Goal: Check status: Check status

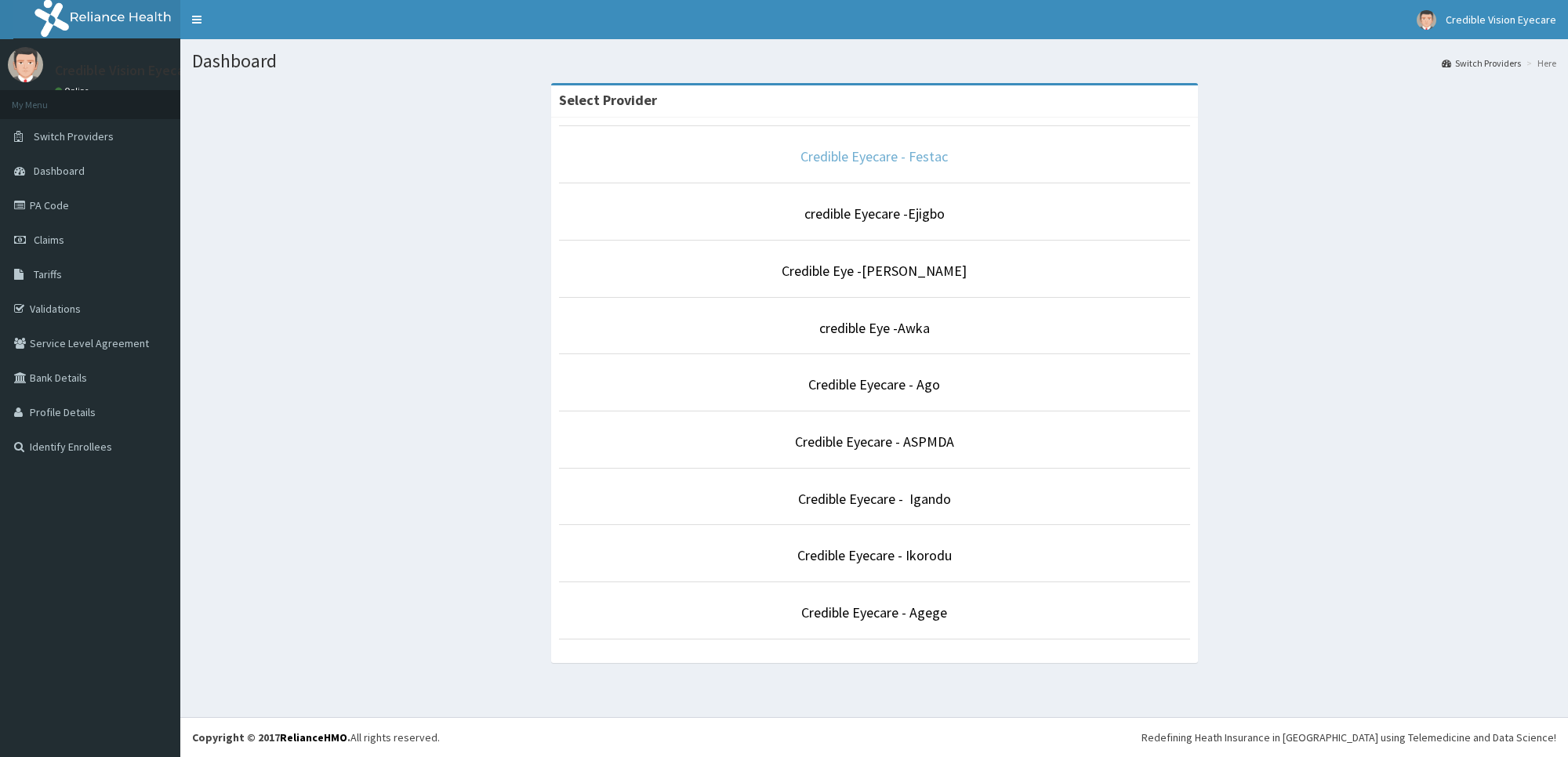
click at [857, 149] on link "Credible Eyecare - Festac" at bounding box center [874, 156] width 148 height 18
click at [882, 150] on link "Credible Eyecare - Festac" at bounding box center [874, 156] width 148 height 18
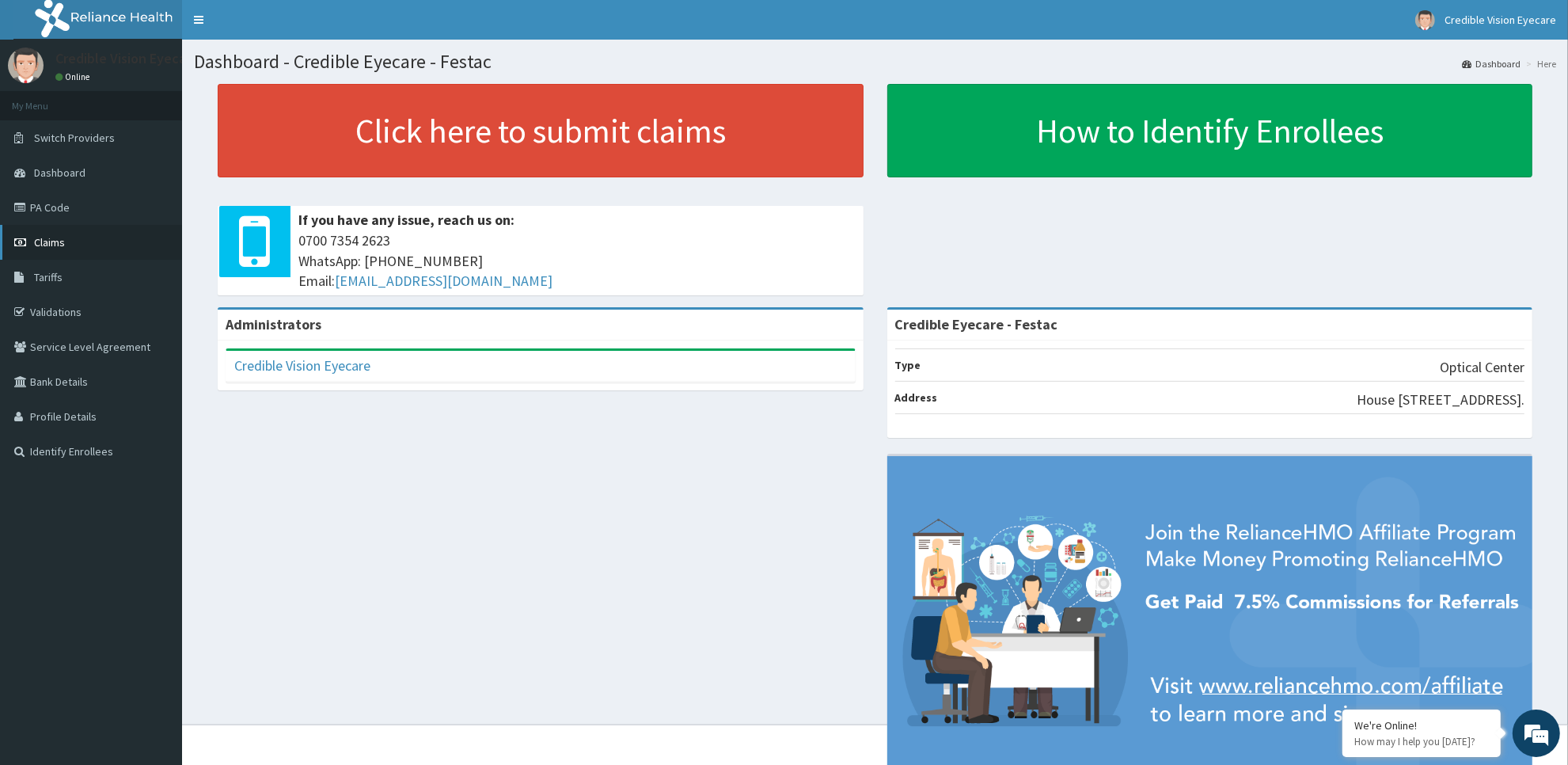
click at [140, 230] on link "Claims" at bounding box center [91, 242] width 182 height 35
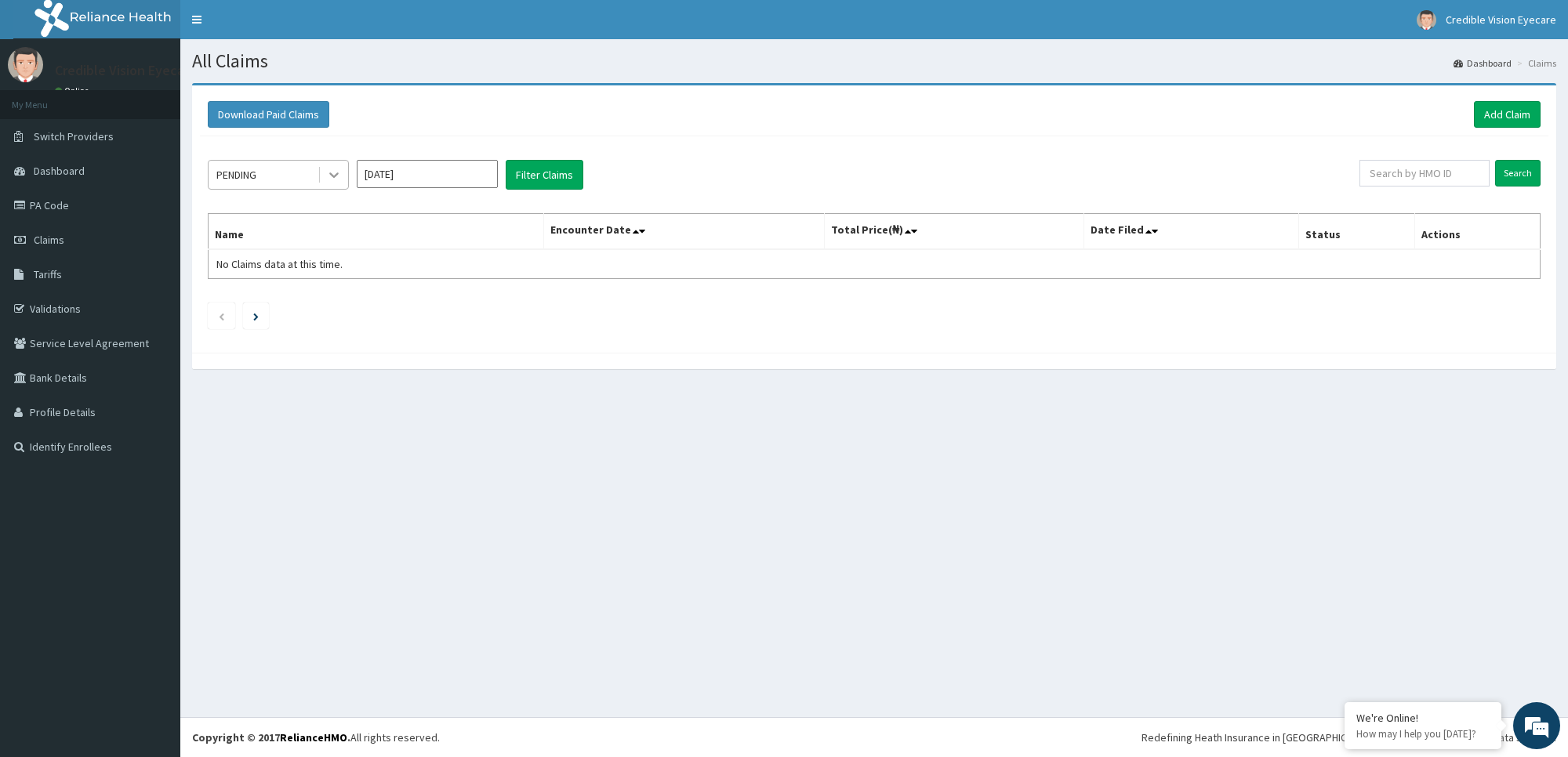
click at [330, 177] on icon at bounding box center [334, 175] width 16 height 16
click at [433, 178] on input "Aug 2025" at bounding box center [426, 173] width 141 height 28
click at [373, 208] on div "2025" at bounding box center [426, 209] width 139 height 24
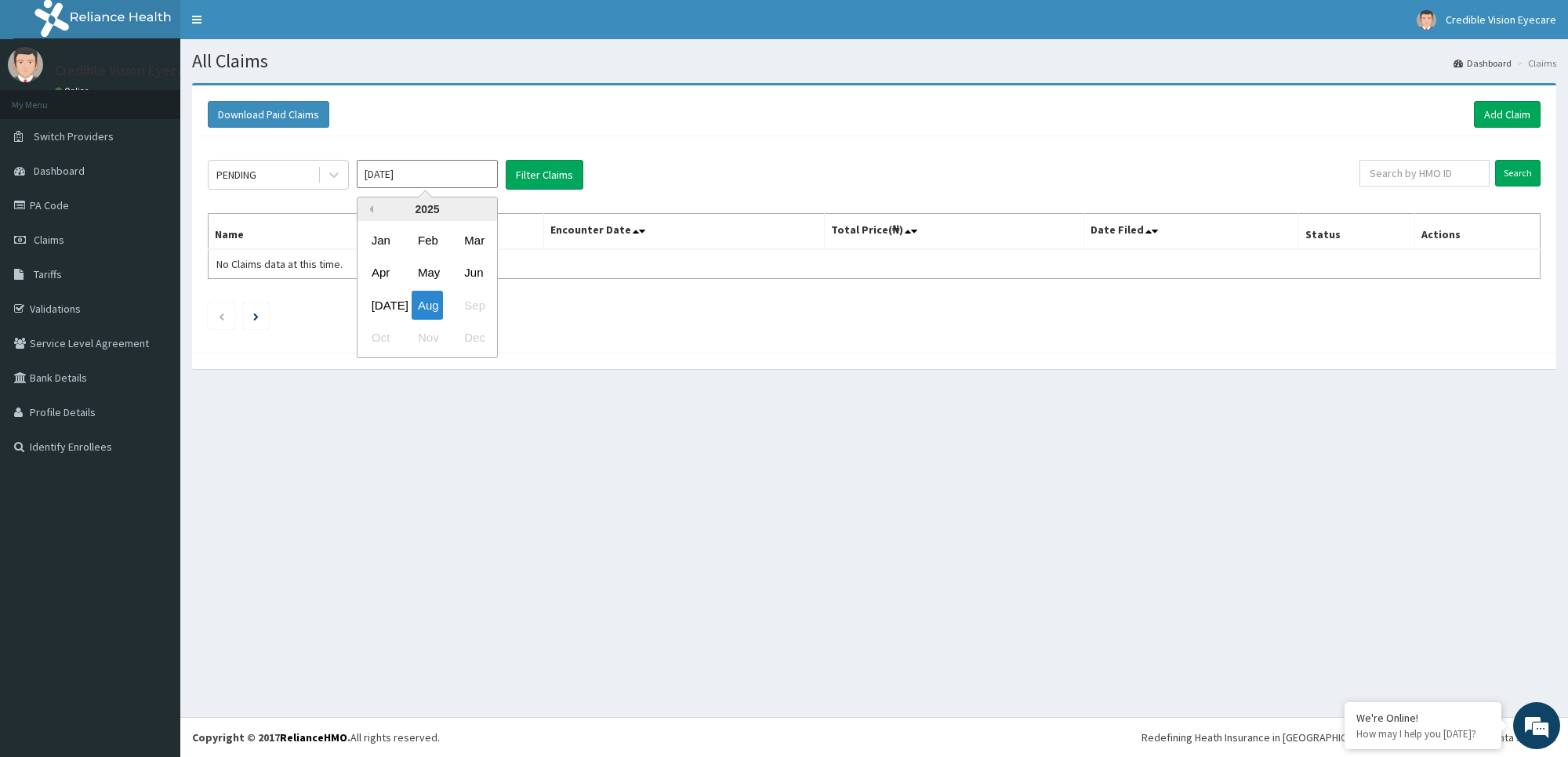
click at [372, 208] on button "Previous Year" at bounding box center [369, 208] width 8 height 8
click at [468, 329] on div "Dec" at bounding box center [473, 338] width 31 height 29
click at [464, 174] on input "Dec 2024" at bounding box center [426, 173] width 141 height 28
click at [439, 338] on div "Nov" at bounding box center [426, 338] width 31 height 29
type input "Nov 2024"
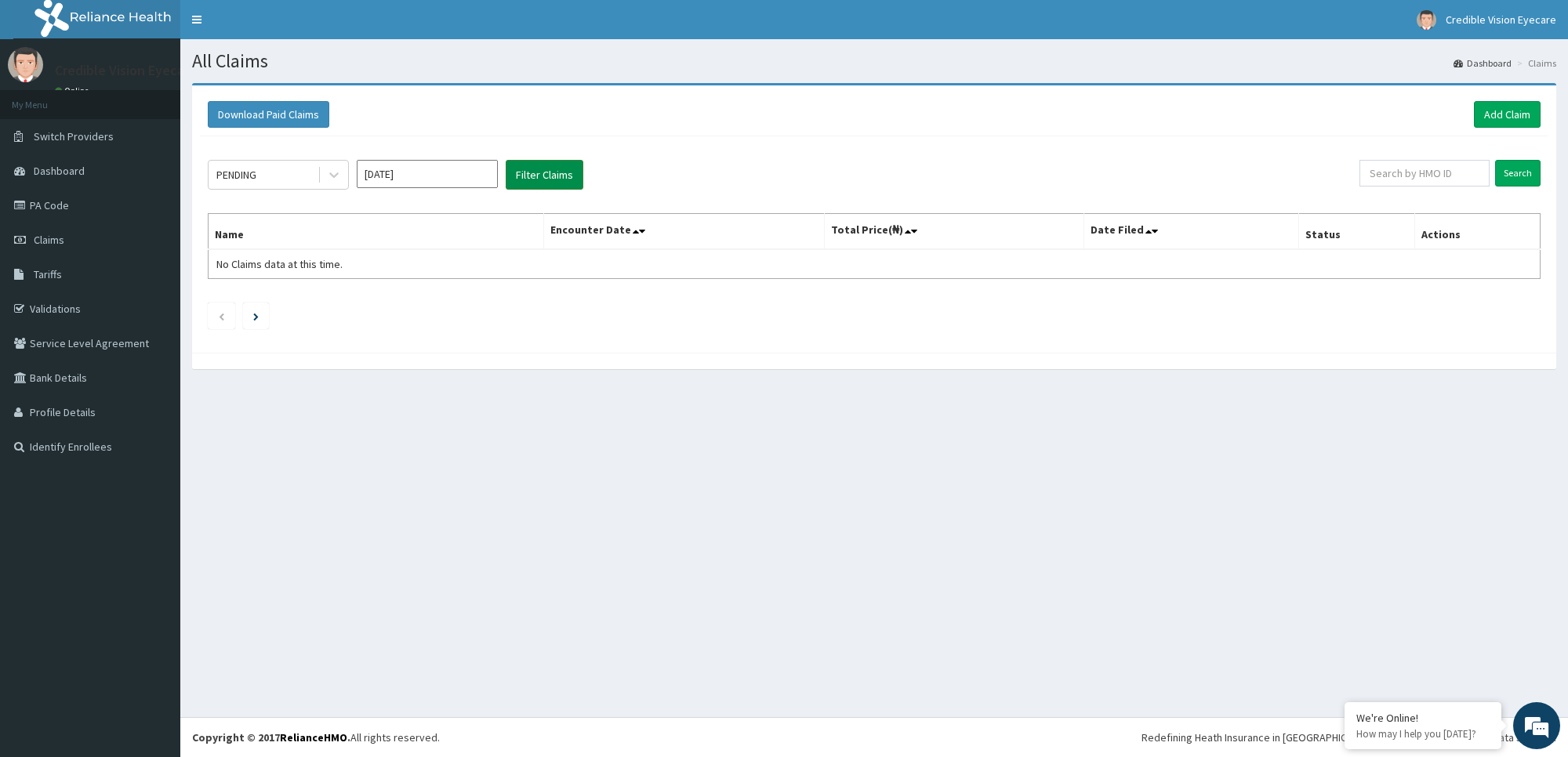
click at [562, 160] on button "Filter Claims" at bounding box center [545, 174] width 78 height 30
click at [556, 170] on button "Filter Claims" at bounding box center [545, 174] width 78 height 30
click at [330, 176] on icon at bounding box center [334, 175] width 16 height 16
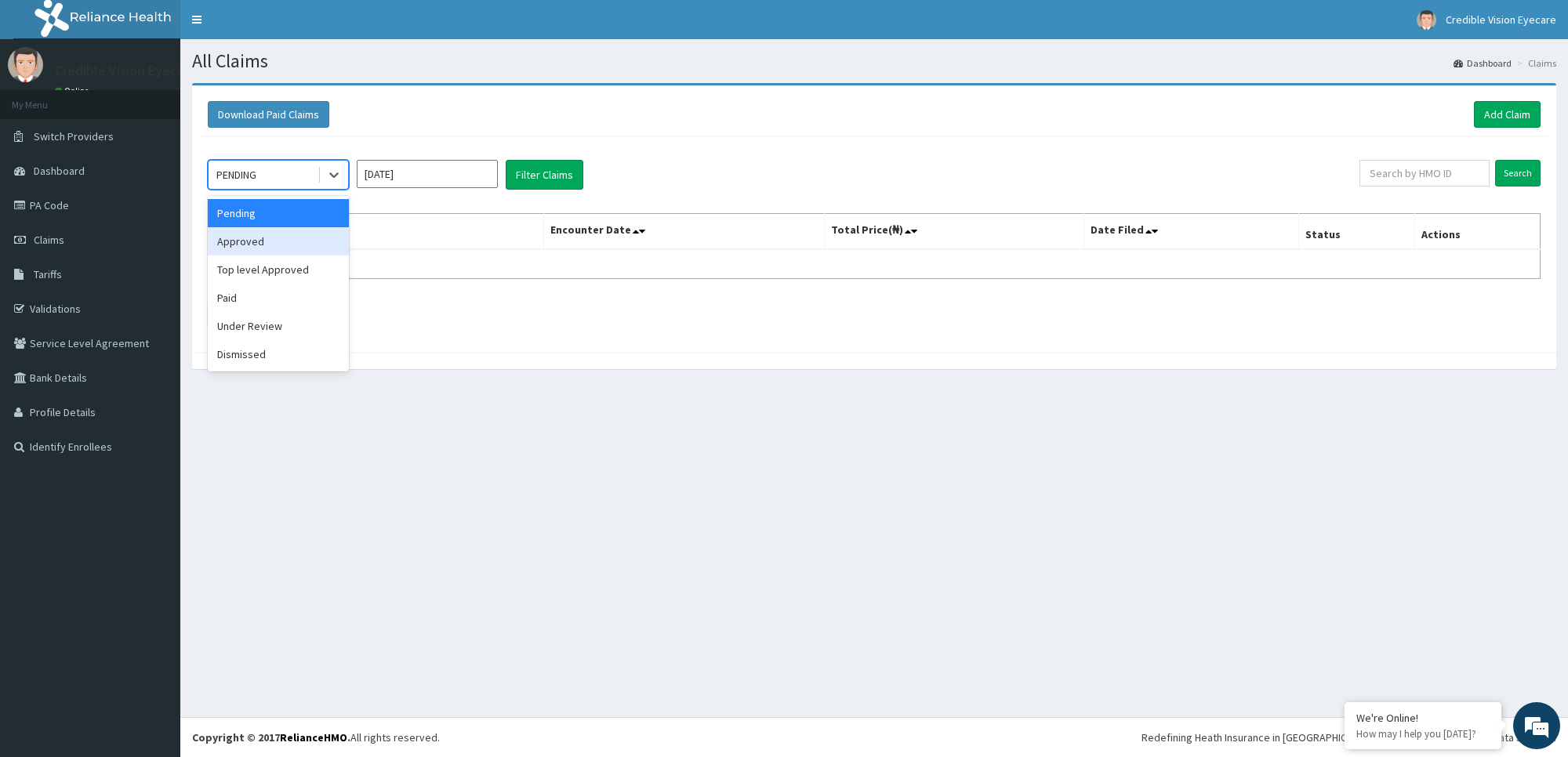
click at [318, 251] on div "Approved" at bounding box center [278, 241] width 141 height 28
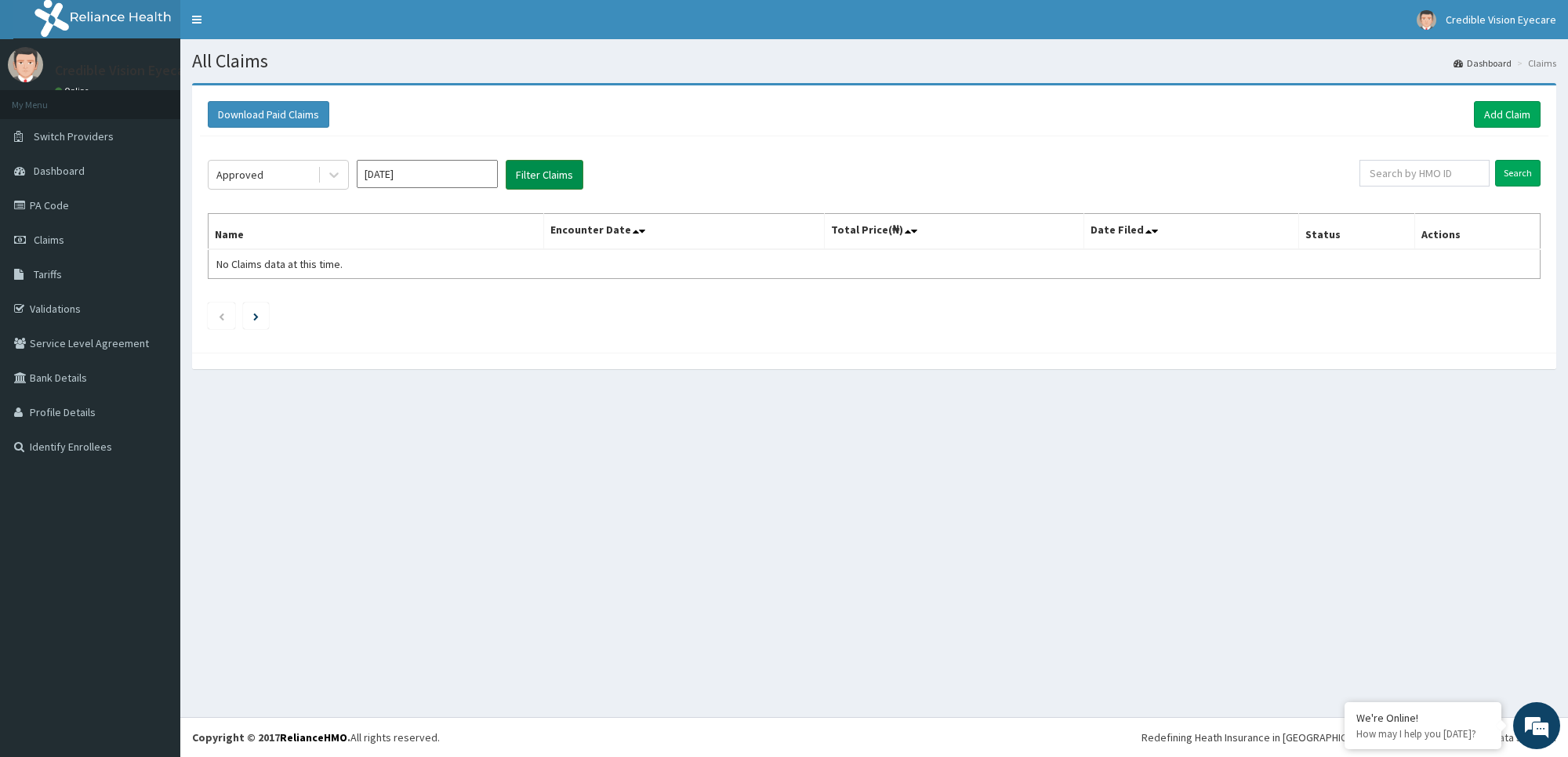
click at [538, 178] on button "Filter Claims" at bounding box center [545, 174] width 78 height 30
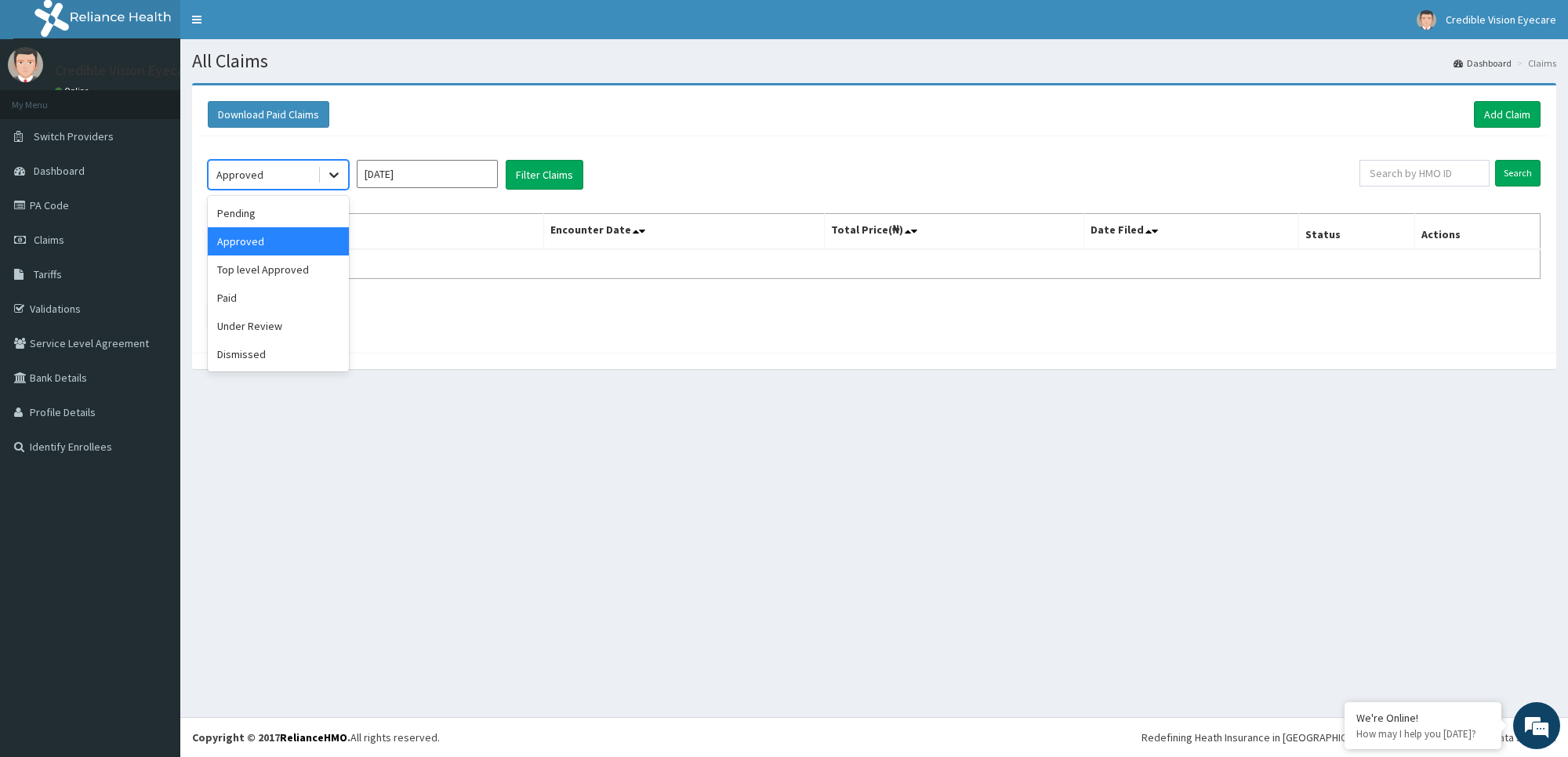
click at [326, 176] on icon at bounding box center [334, 175] width 16 height 16
click at [300, 326] on div "Under Review" at bounding box center [278, 326] width 141 height 28
click at [542, 170] on button "Filter Claims" at bounding box center [545, 174] width 78 height 30
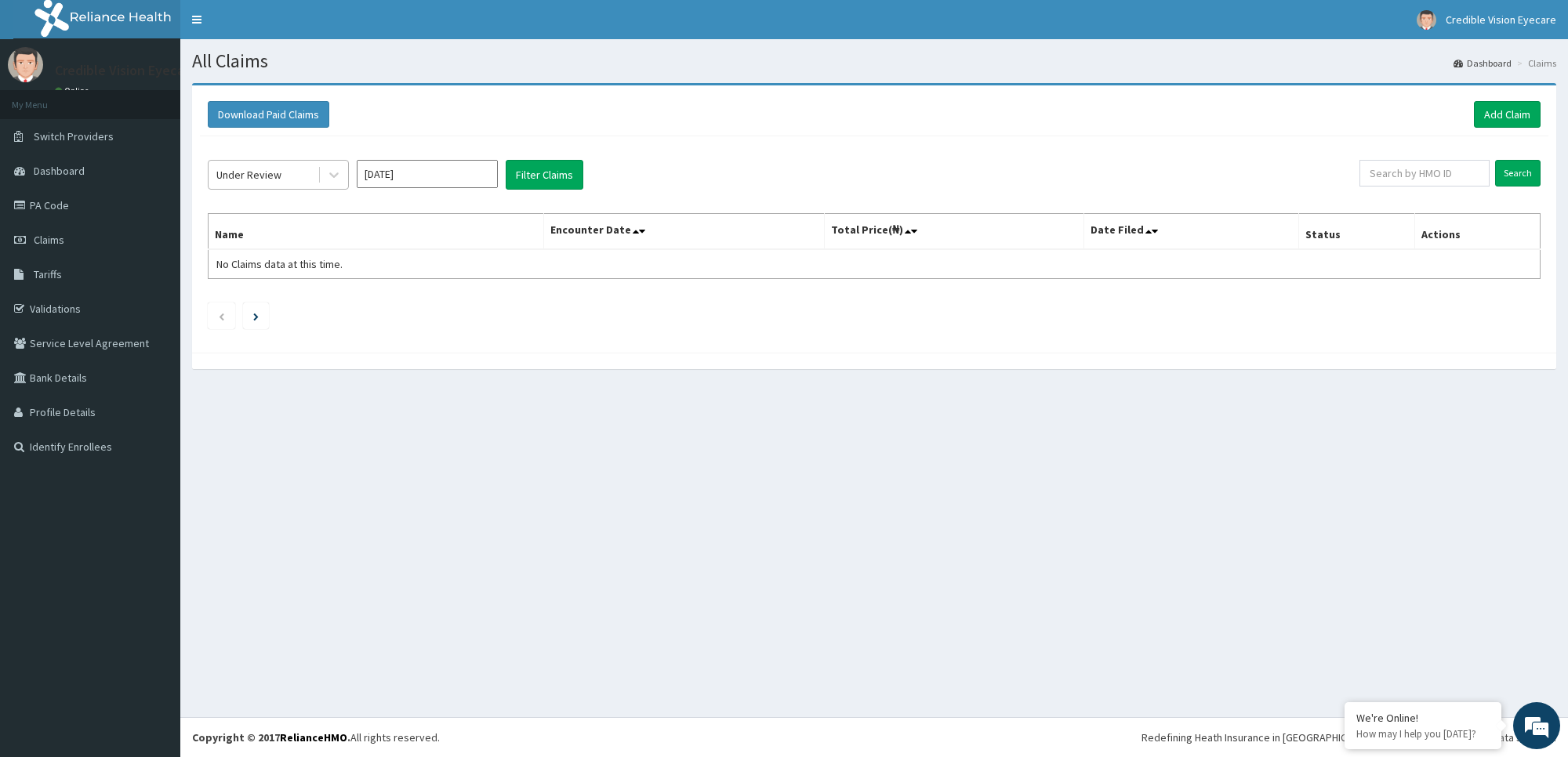
click at [317, 174] on div at bounding box center [333, 174] width 30 height 28
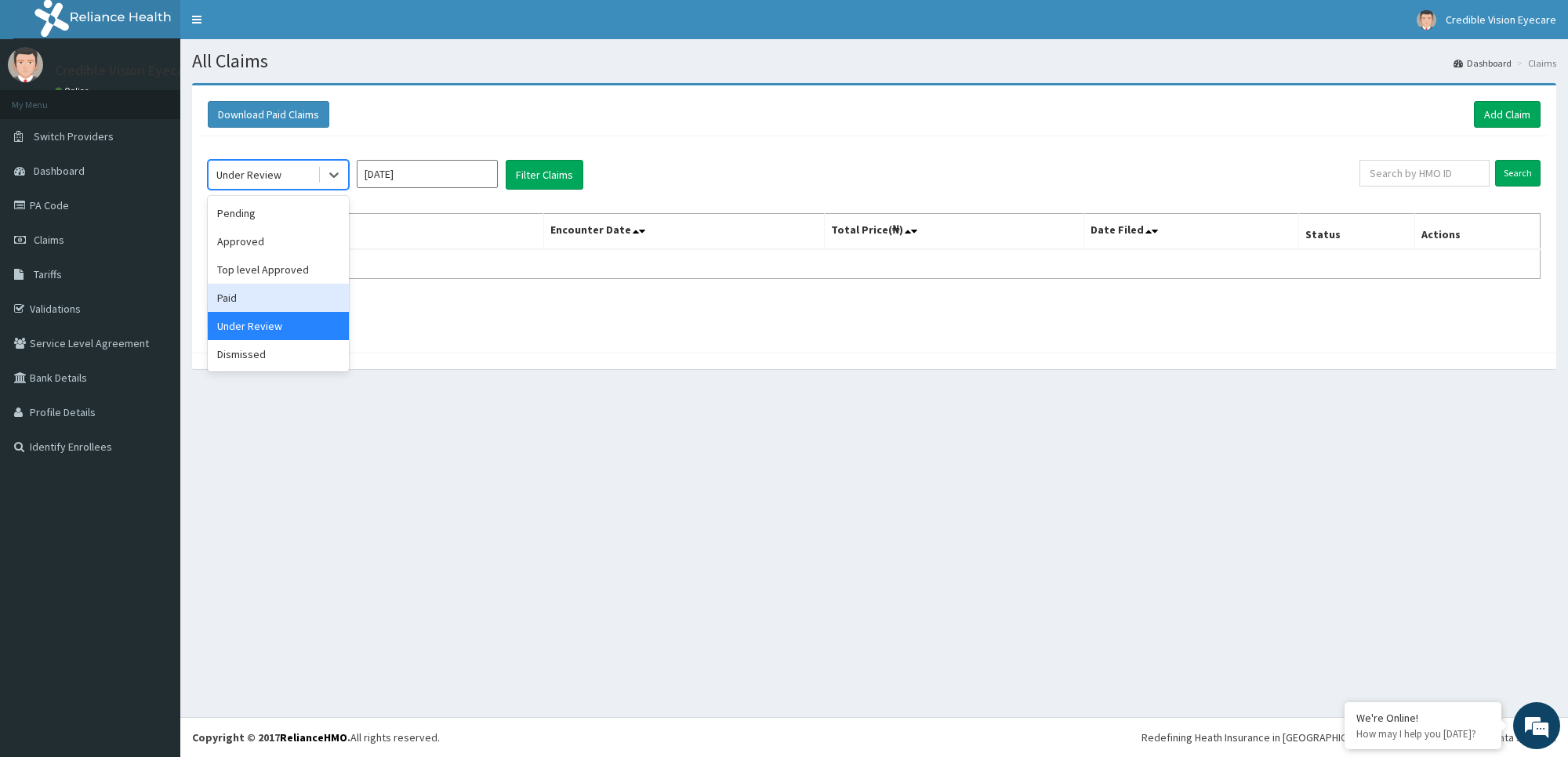
click at [296, 290] on div "Paid" at bounding box center [278, 297] width 141 height 28
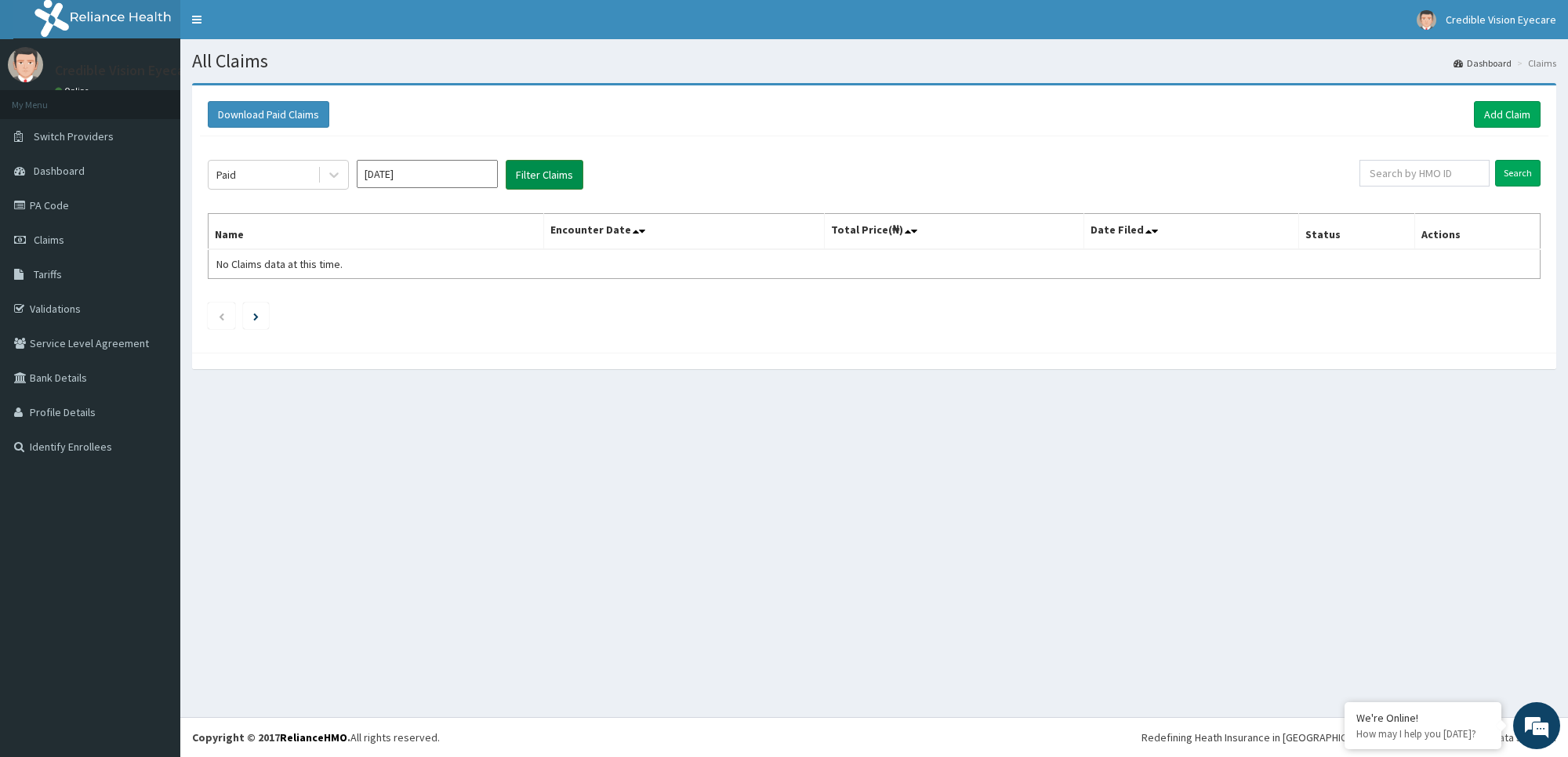
click at [533, 181] on button "Filter Claims" at bounding box center [545, 174] width 78 height 30
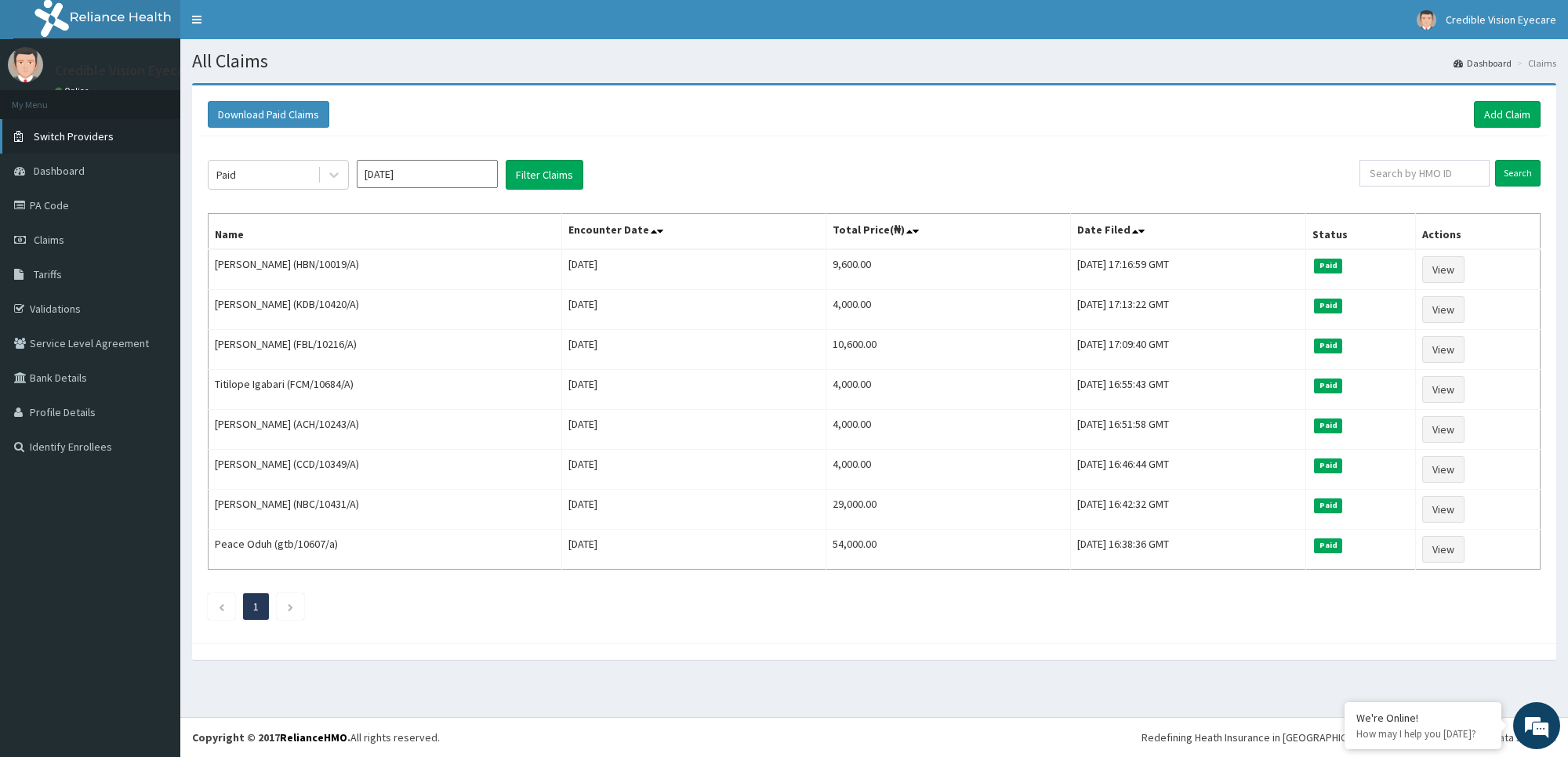
click at [76, 134] on span "Switch Providers" at bounding box center [73, 136] width 80 height 14
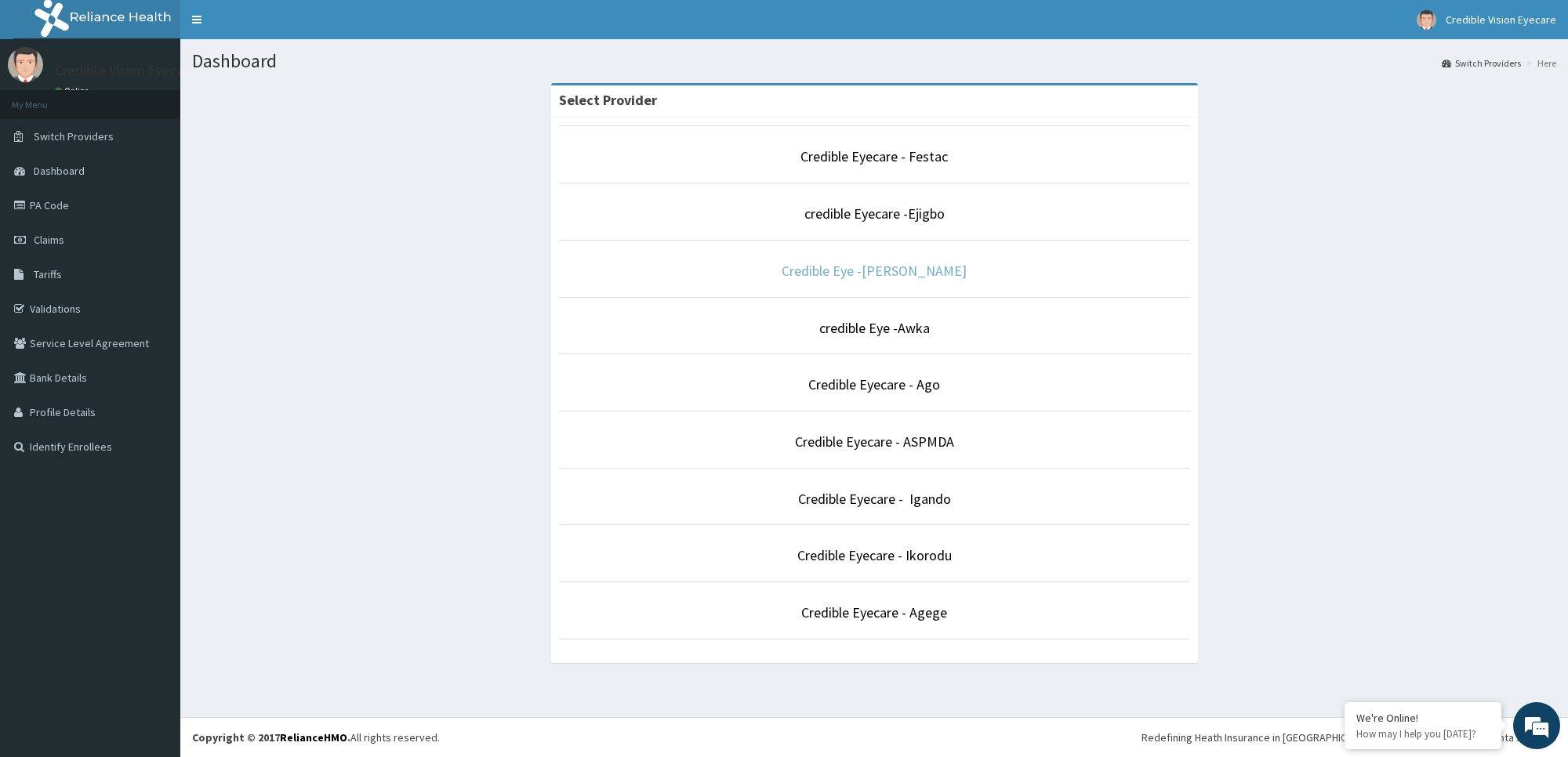
click at [903, 271] on link "Credible Eye -[PERSON_NAME]" at bounding box center [874, 270] width 185 height 18
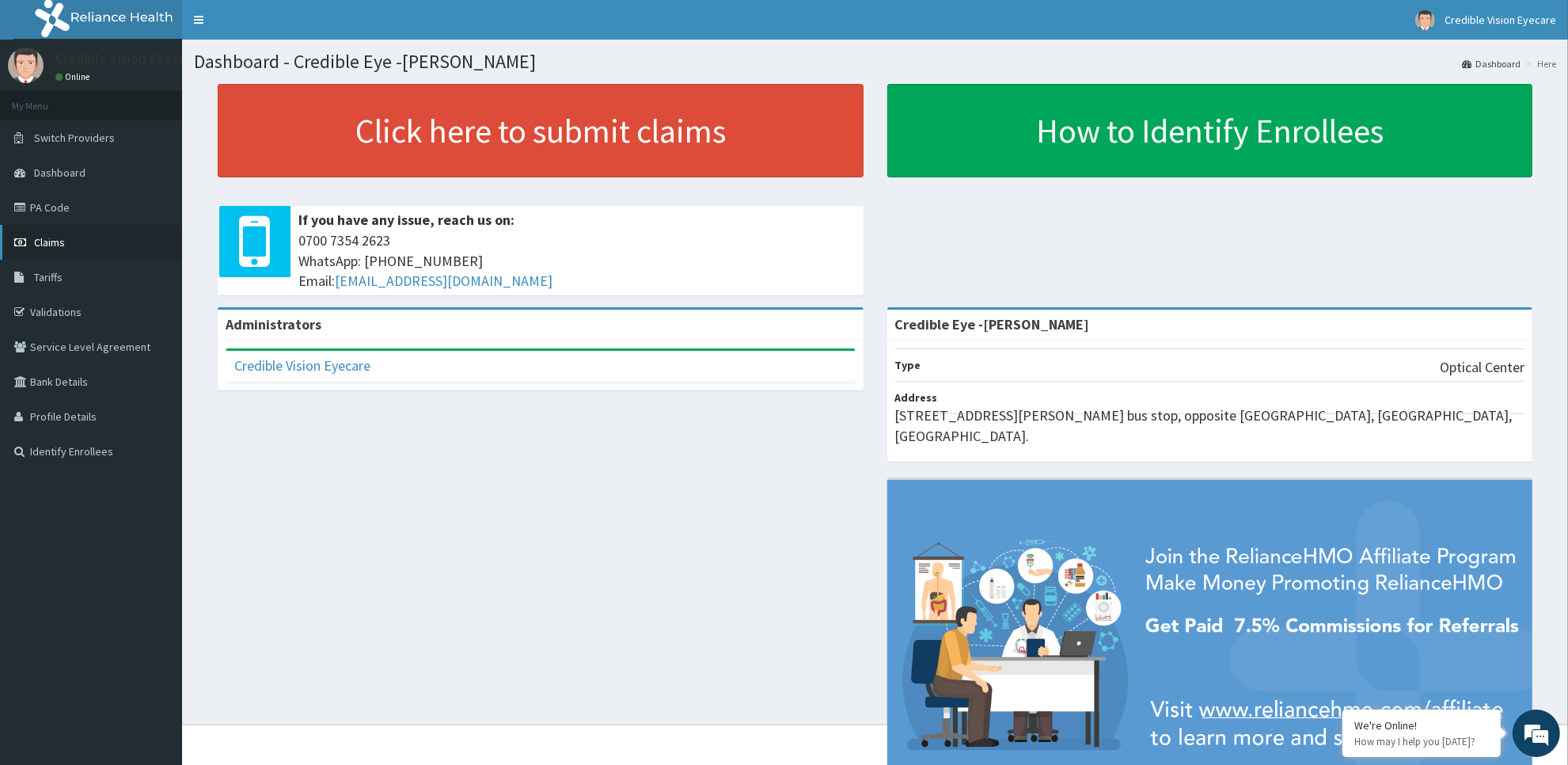
click at [127, 247] on link "Claims" at bounding box center [91, 242] width 182 height 35
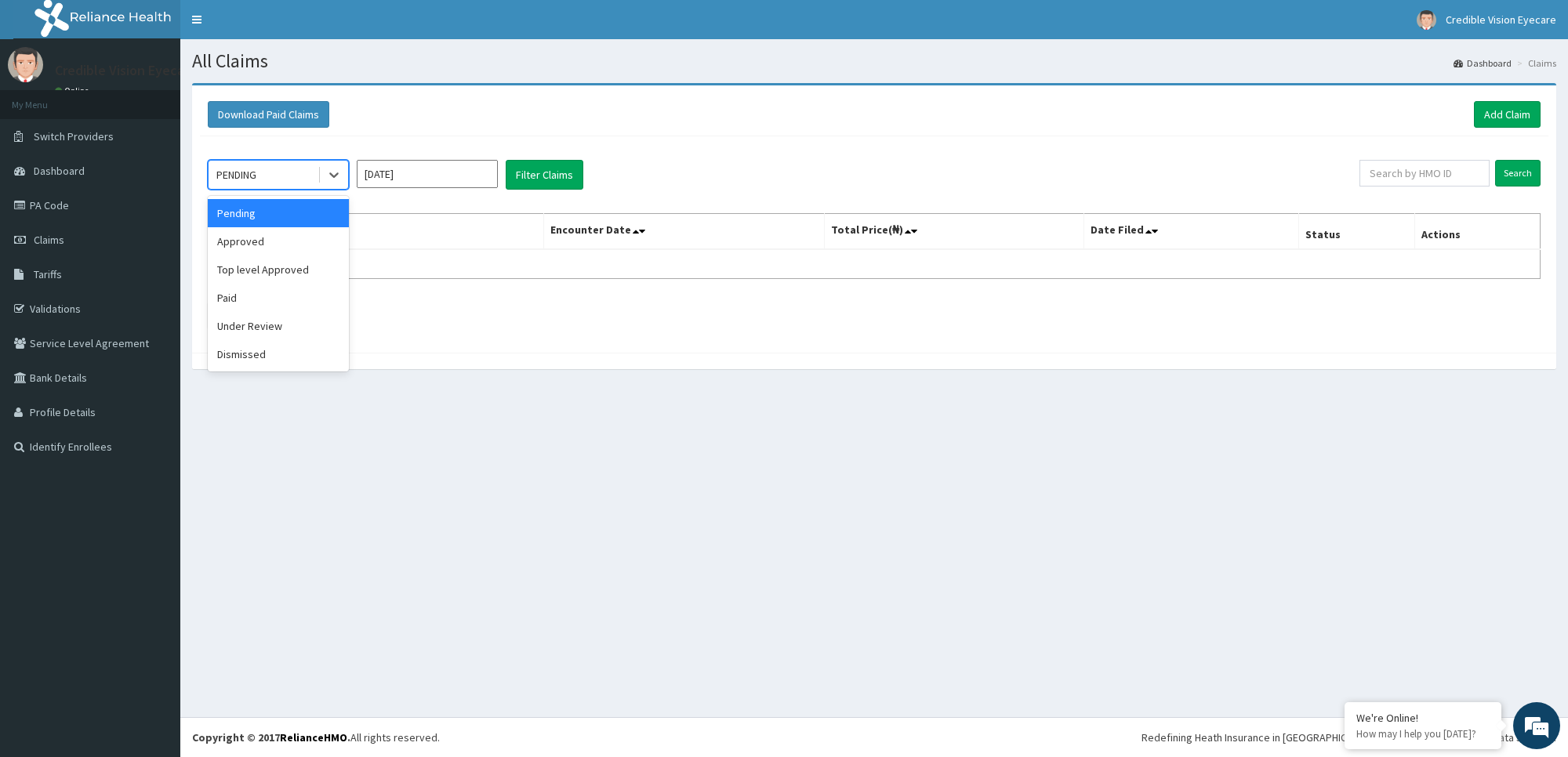
drag, startPoint x: 313, startPoint y: 182, endPoint x: 398, endPoint y: 182, distance: 85.0
click at [398, 182] on div "option Pending focused, 1 of 6. 6 results available. Use Up and Down to choose …" at bounding box center [784, 174] width 1152 height 30
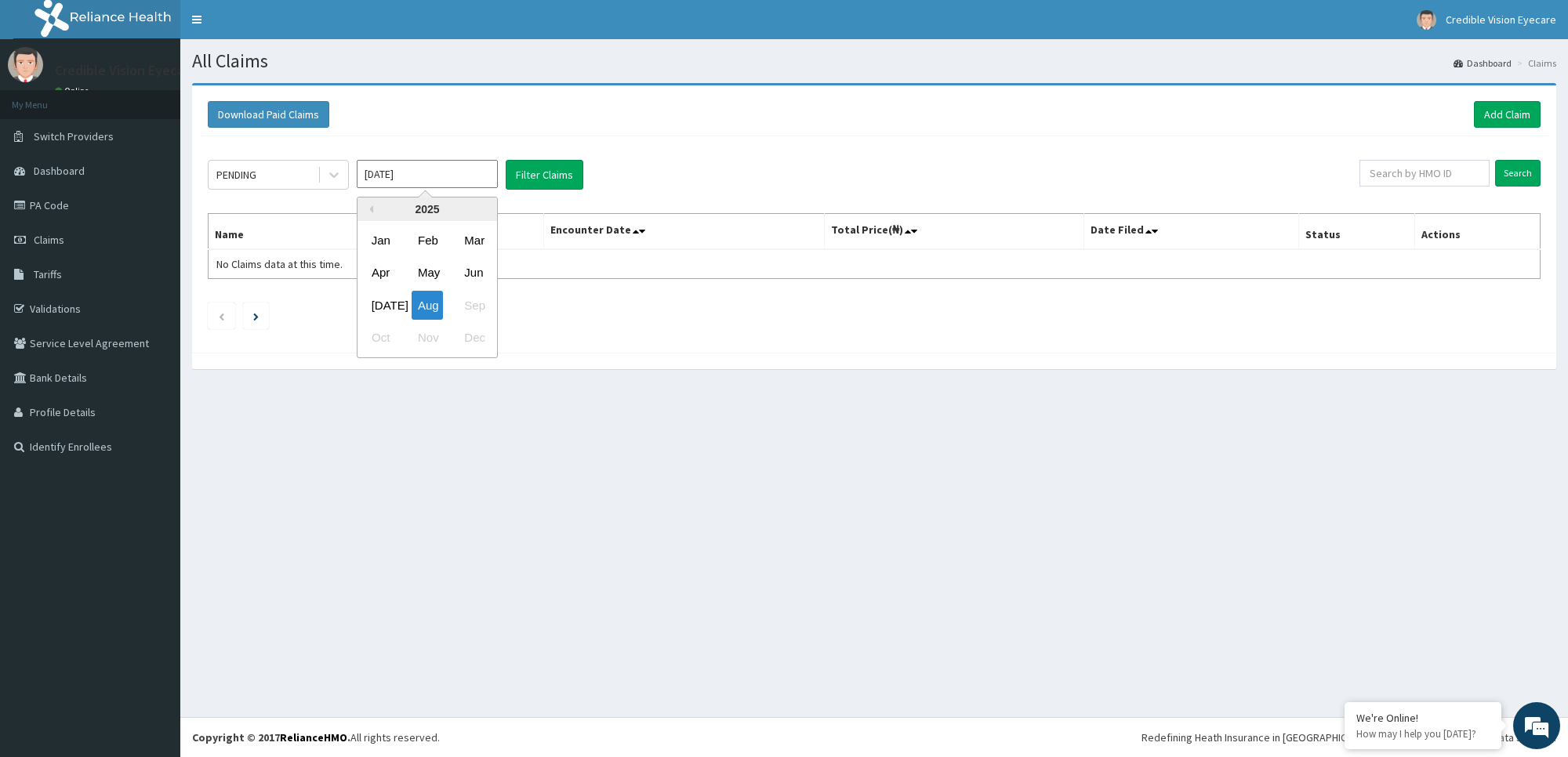
click at [398, 182] on input "[DATE]" at bounding box center [426, 173] width 141 height 28
click at [384, 239] on div "Jan" at bounding box center [381, 240] width 31 height 29
type input "Jan 2025"
click at [559, 170] on button "Filter Claims" at bounding box center [545, 174] width 78 height 30
click at [550, 172] on button "Filter Claims" at bounding box center [545, 174] width 78 height 30
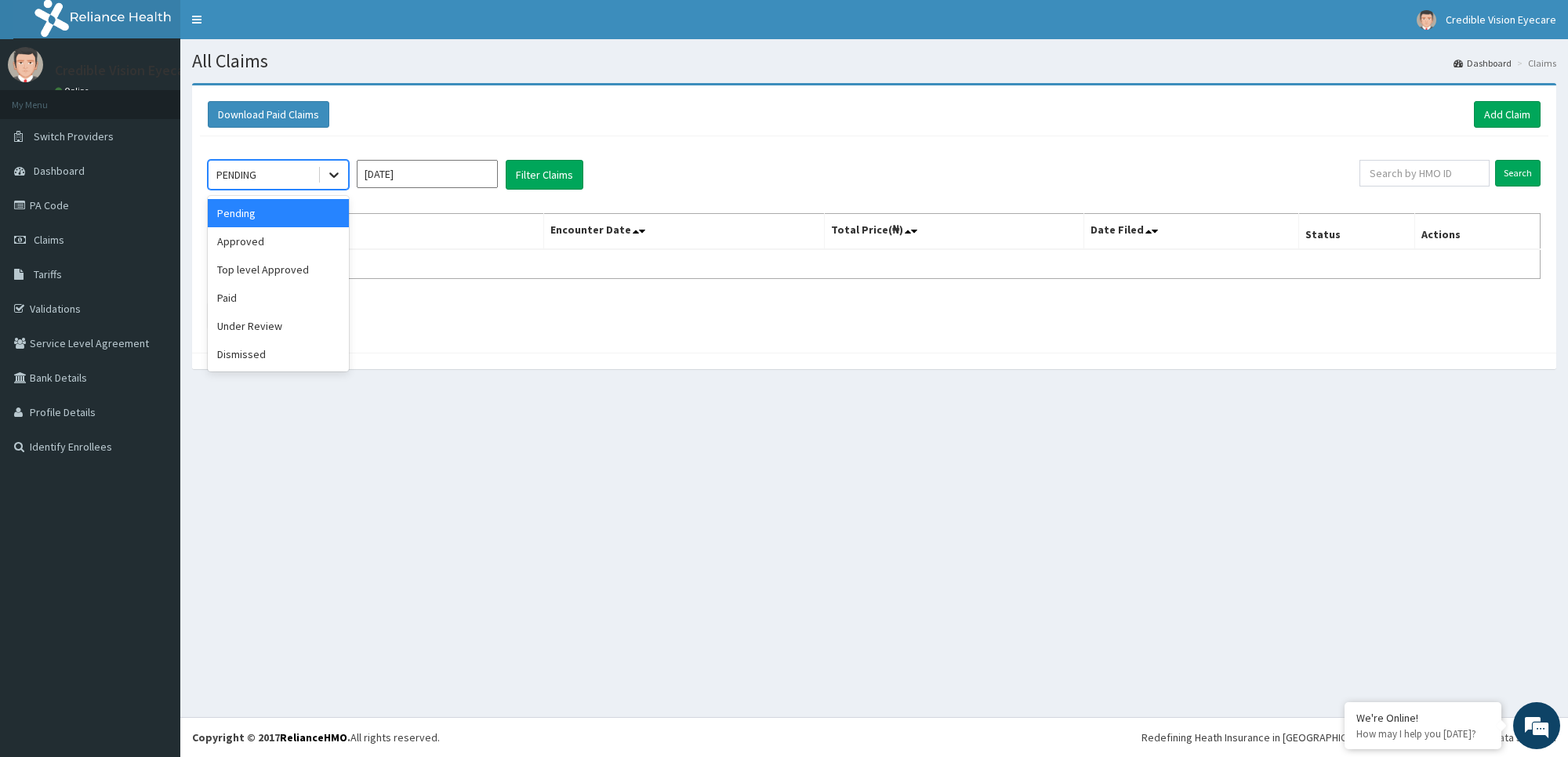
click at [328, 170] on icon at bounding box center [334, 175] width 16 height 16
click at [304, 255] on div "Approved" at bounding box center [278, 241] width 141 height 28
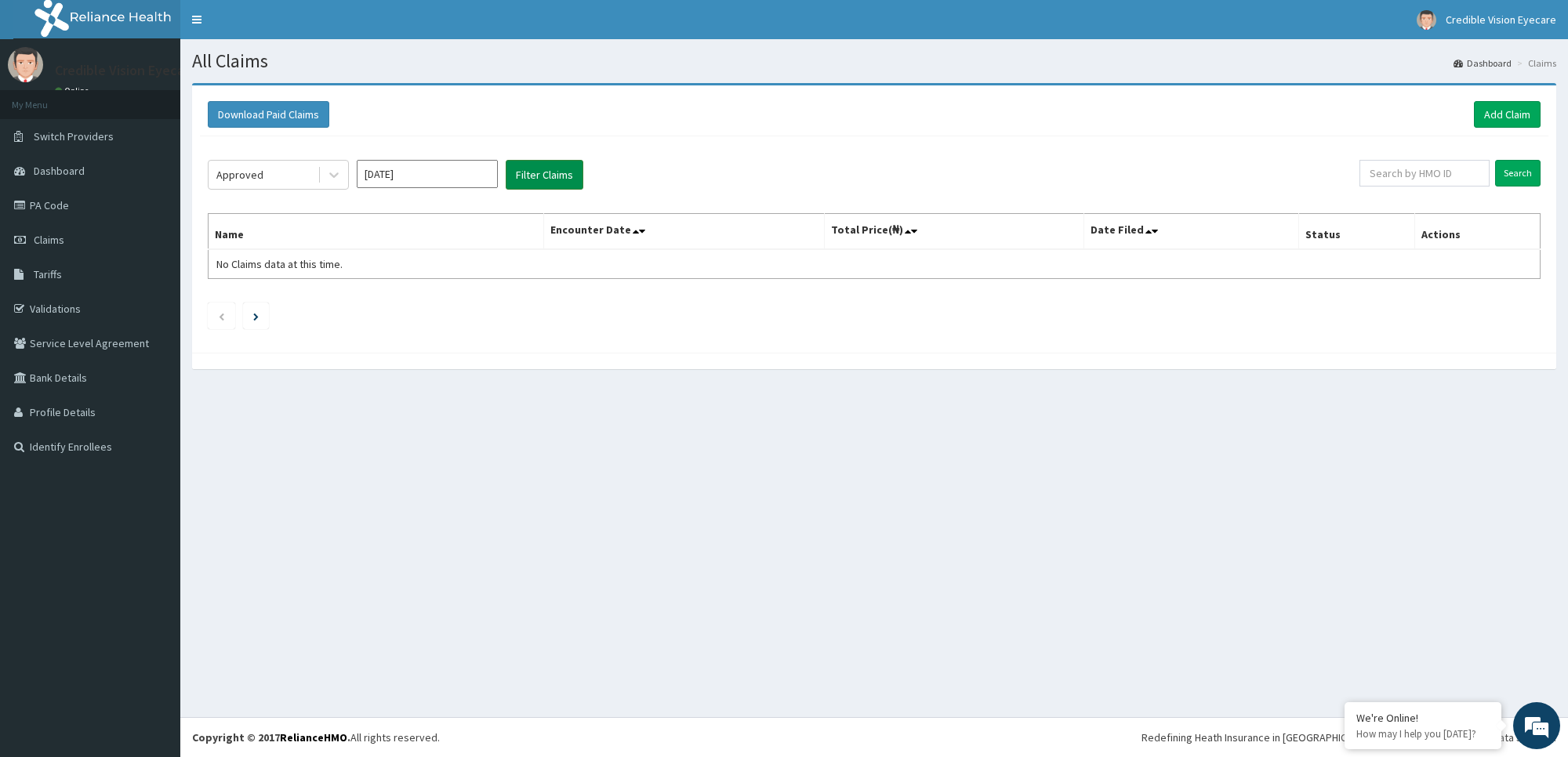
click at [529, 178] on button "Filter Claims" at bounding box center [545, 174] width 78 height 30
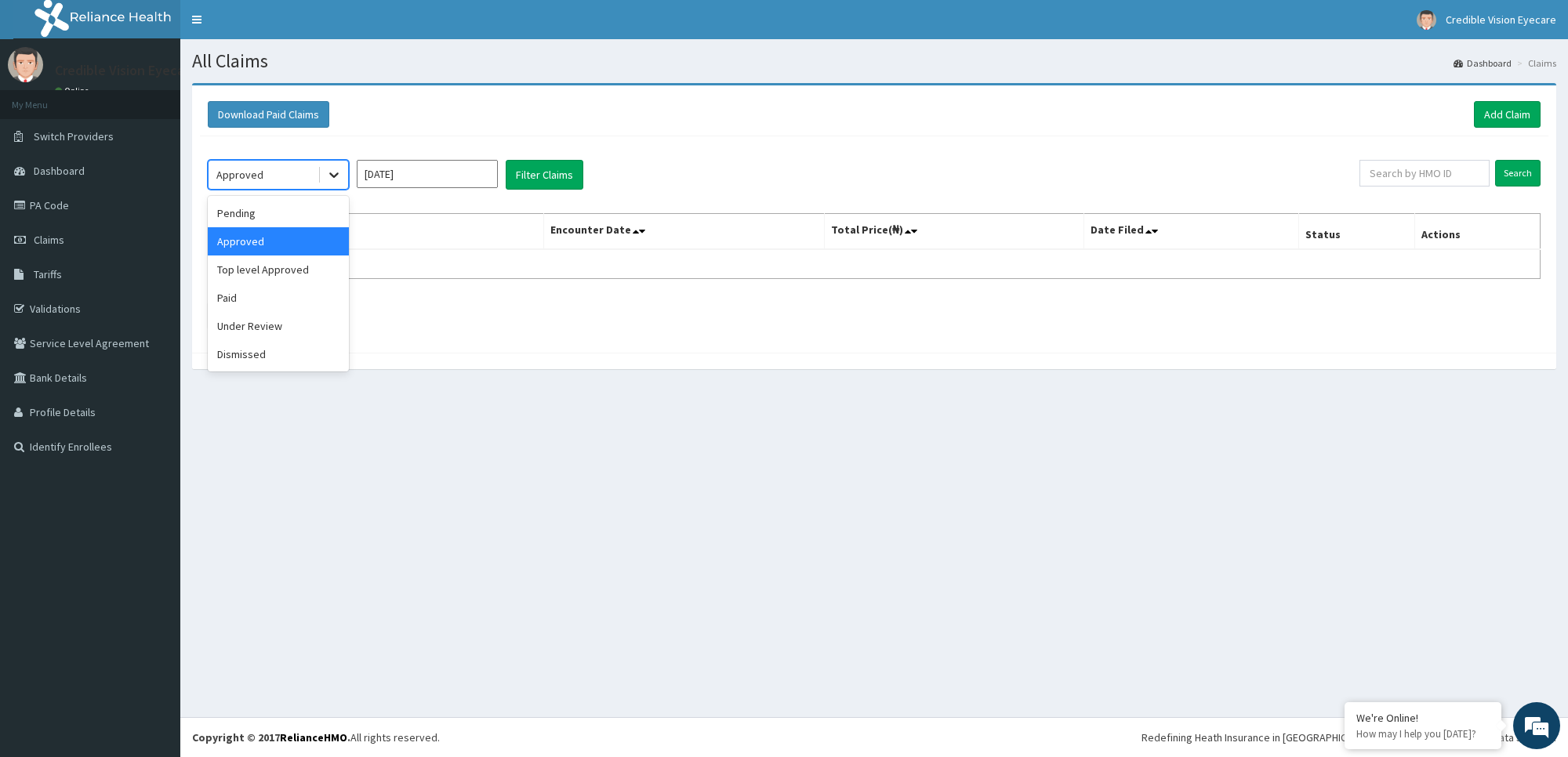
click at [327, 179] on icon at bounding box center [334, 175] width 16 height 16
click at [322, 271] on div "Top level Approved" at bounding box center [278, 269] width 141 height 28
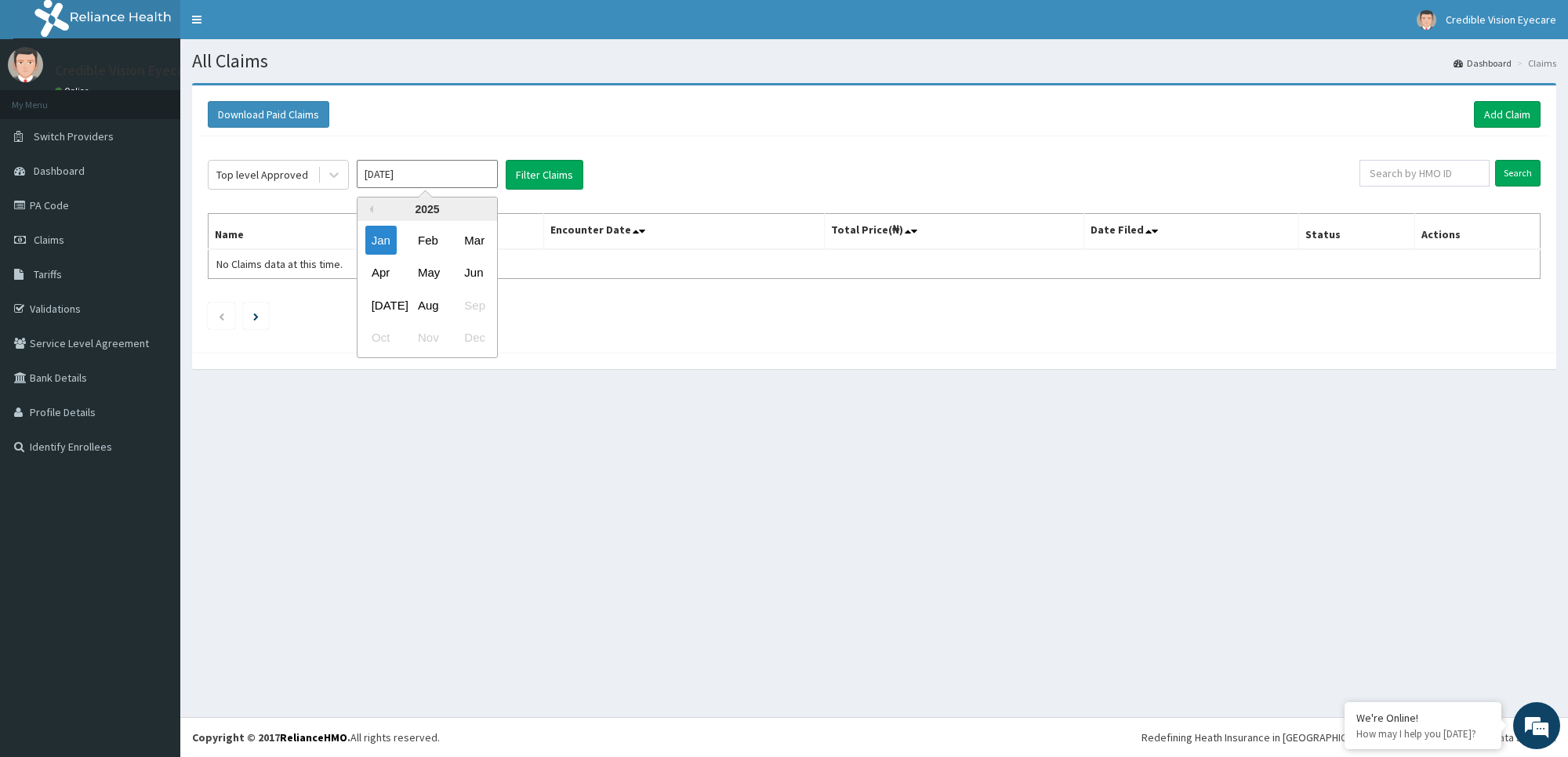
click at [426, 182] on input "Jan 2025" at bounding box center [426, 173] width 141 height 28
click at [539, 182] on button "Filter Claims" at bounding box center [545, 174] width 78 height 30
click at [301, 172] on div "Top level Approved" at bounding box center [262, 175] width 92 height 16
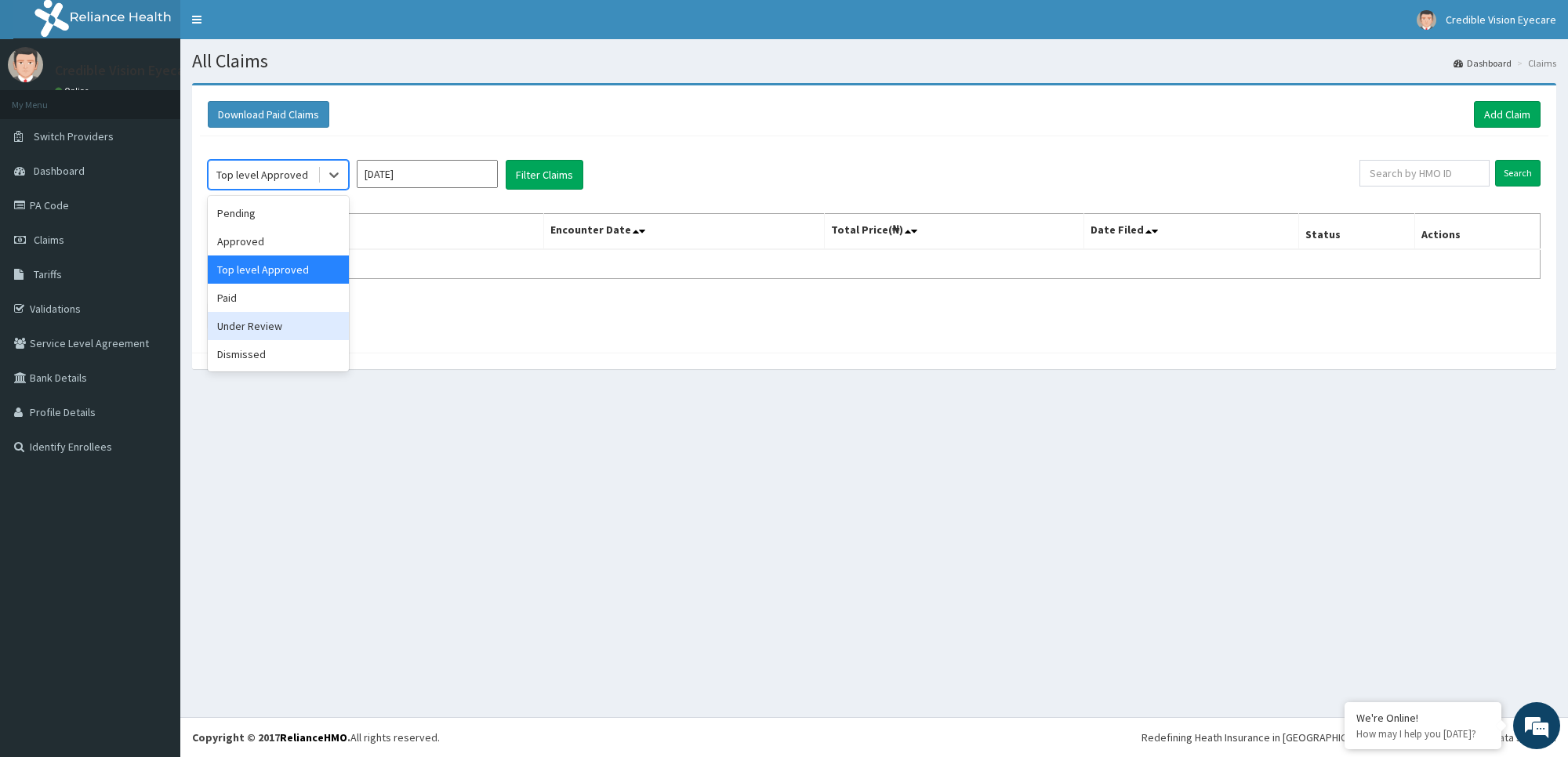
click at [290, 329] on div "Under Review" at bounding box center [278, 326] width 141 height 28
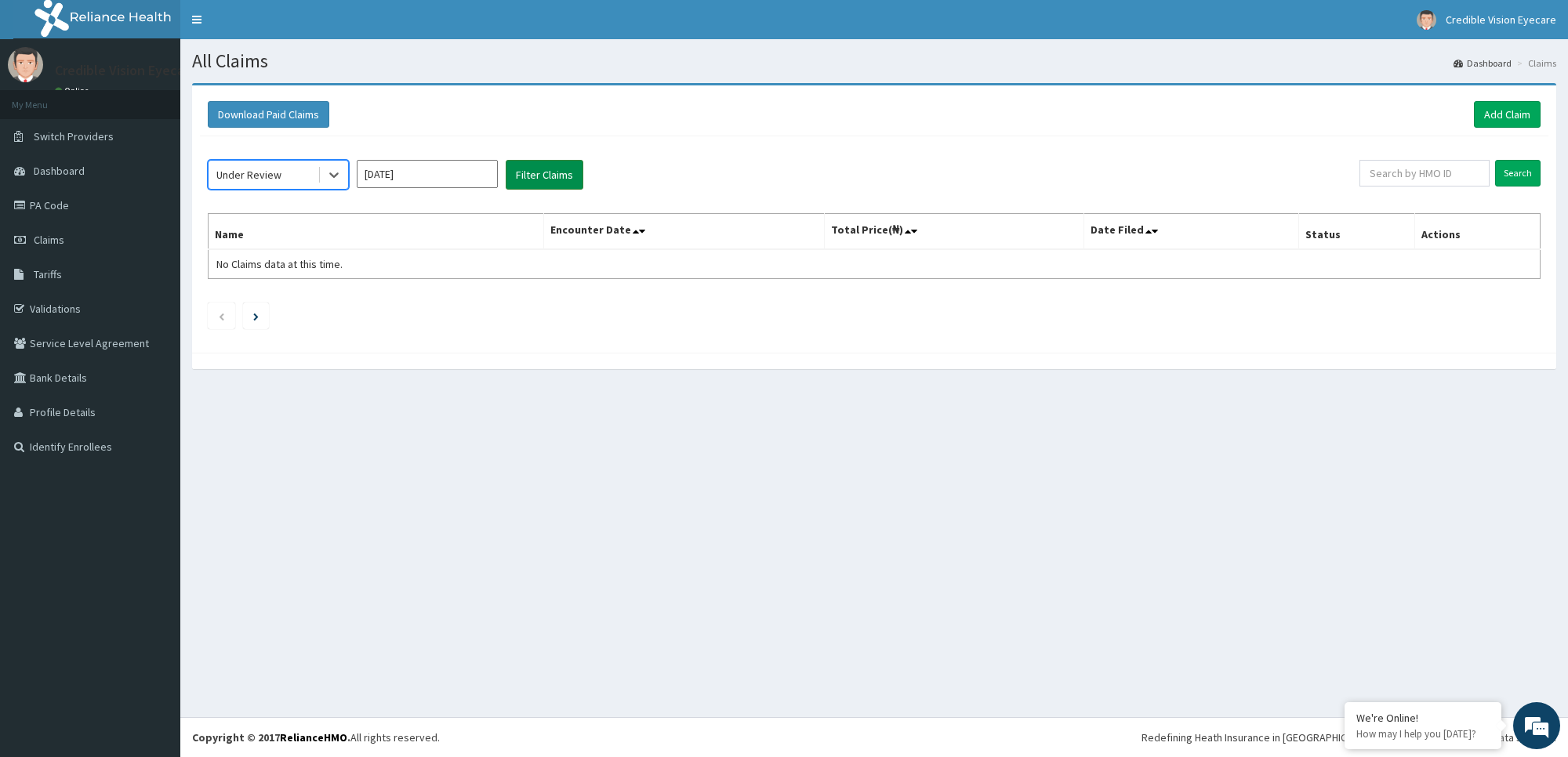
click at [533, 170] on button "Filter Claims" at bounding box center [545, 174] width 78 height 30
click at [315, 177] on div "Under Review" at bounding box center [263, 175] width 109 height 25
click at [301, 294] on div "Paid" at bounding box center [278, 297] width 141 height 28
click at [540, 186] on button "Filter Claims" at bounding box center [545, 174] width 78 height 30
